Goal: Information Seeking & Learning: Find specific fact

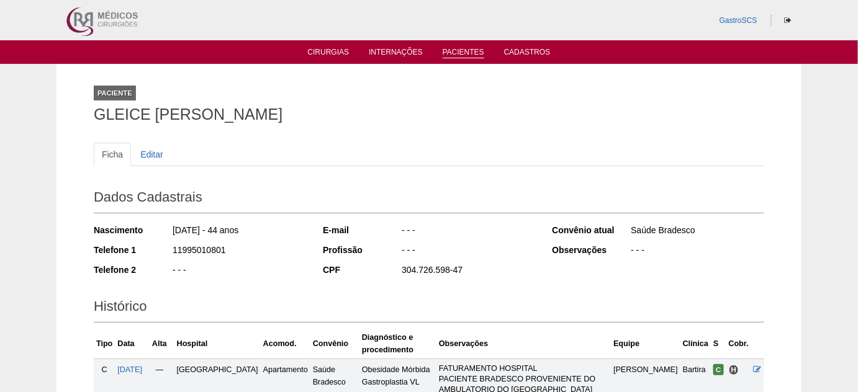
click at [463, 53] on link "Pacientes" at bounding box center [464, 53] width 42 height 11
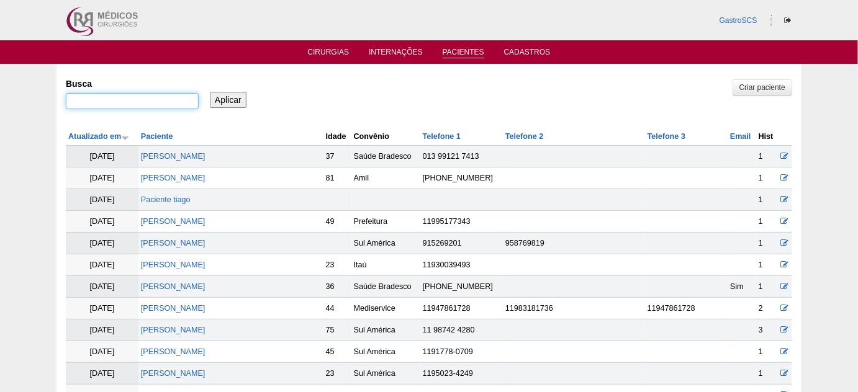
click at [119, 97] on input "Busca" at bounding box center [132, 101] width 133 height 16
paste input "MAYSA FERNANDA DA SILVA CORREA"
type input "MAYSA FERNANDA DA SILVA CORREA"
click at [228, 99] on input "Aplicar" at bounding box center [228, 100] width 37 height 16
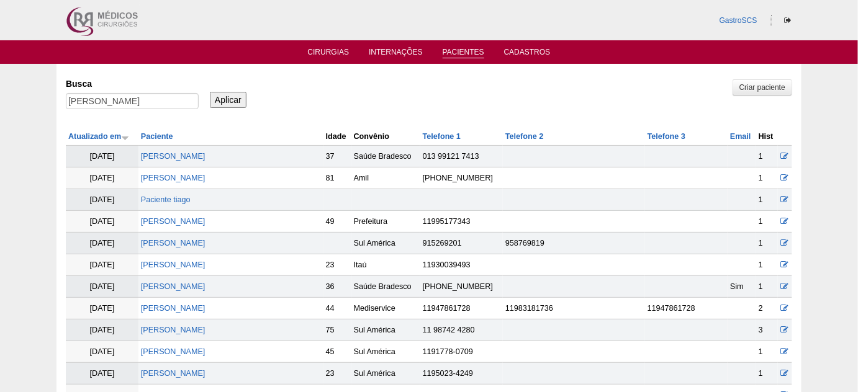
scroll to position [0, 0]
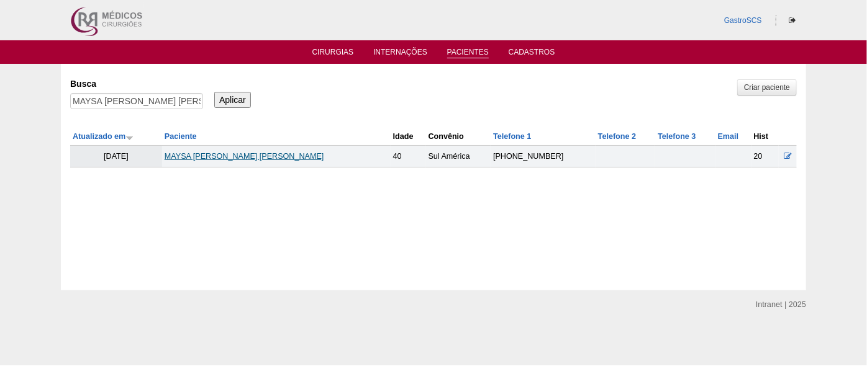
click at [273, 157] on link "MAYSA FERNANDA DA SILVA CORREA" at bounding box center [245, 156] width 160 height 9
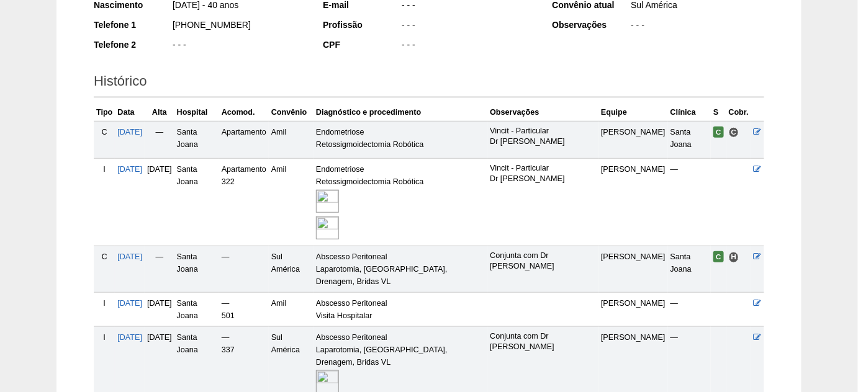
scroll to position [282, 0]
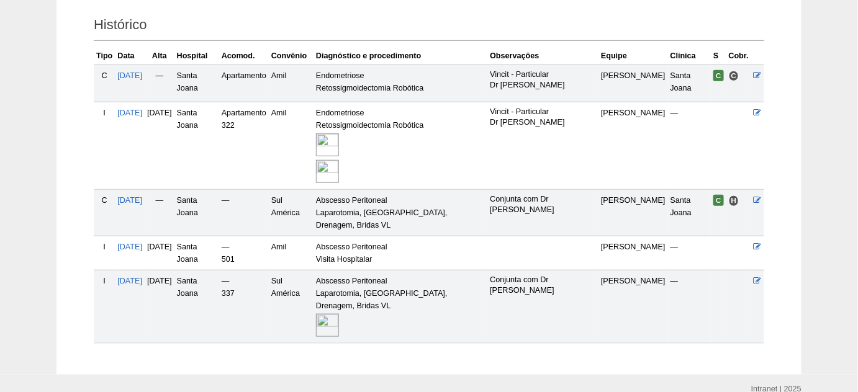
click at [339, 314] on img at bounding box center [327, 325] width 23 height 23
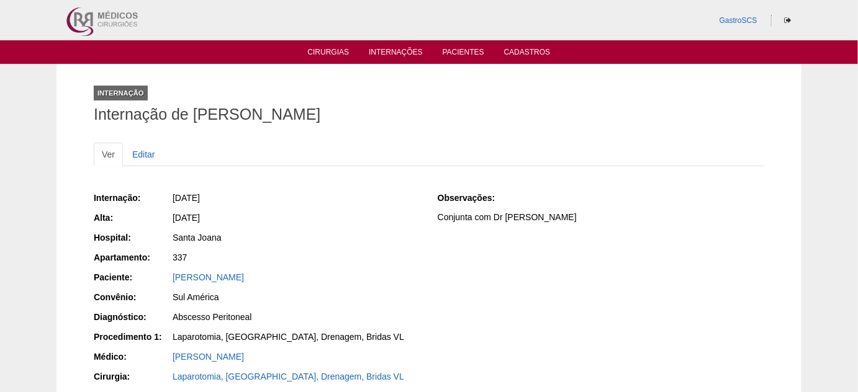
click at [335, 58] on ul "Cirurgias Internações Pacientes Cadastros" at bounding box center [429, 52] width 858 height 24
